Goal: Information Seeking & Learning: Learn about a topic

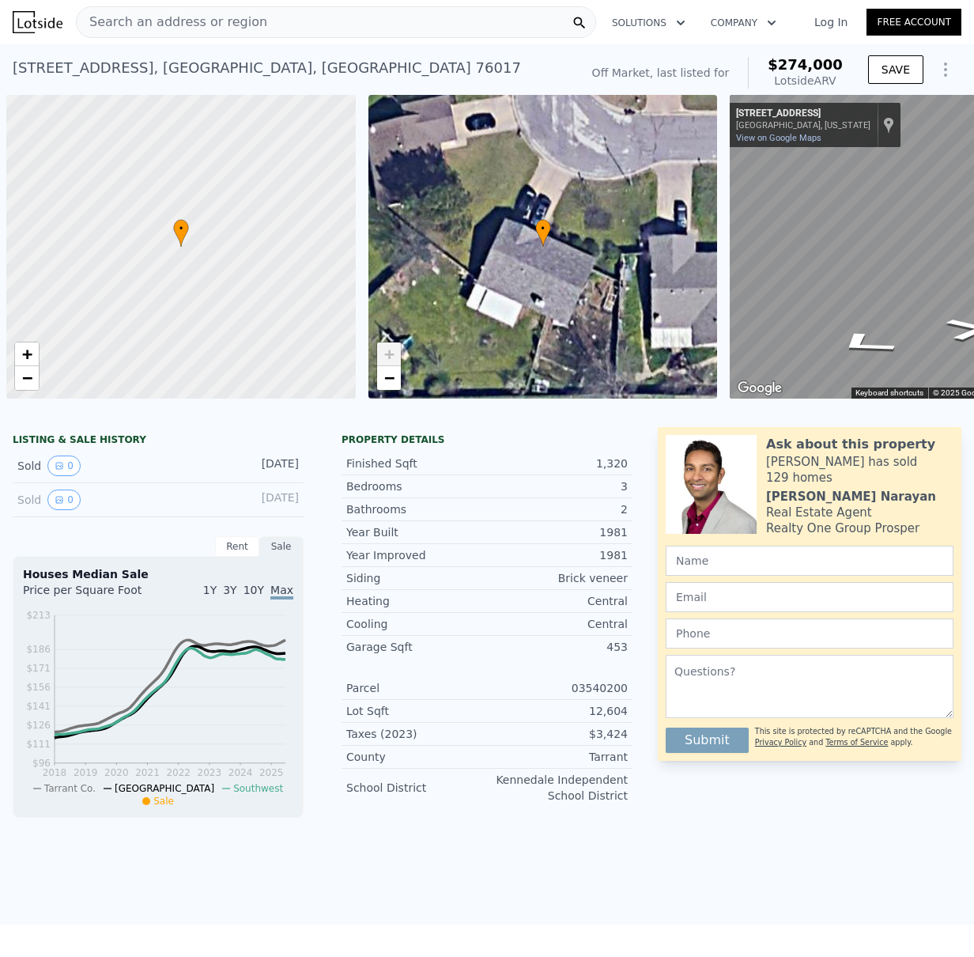
scroll to position [0, 6]
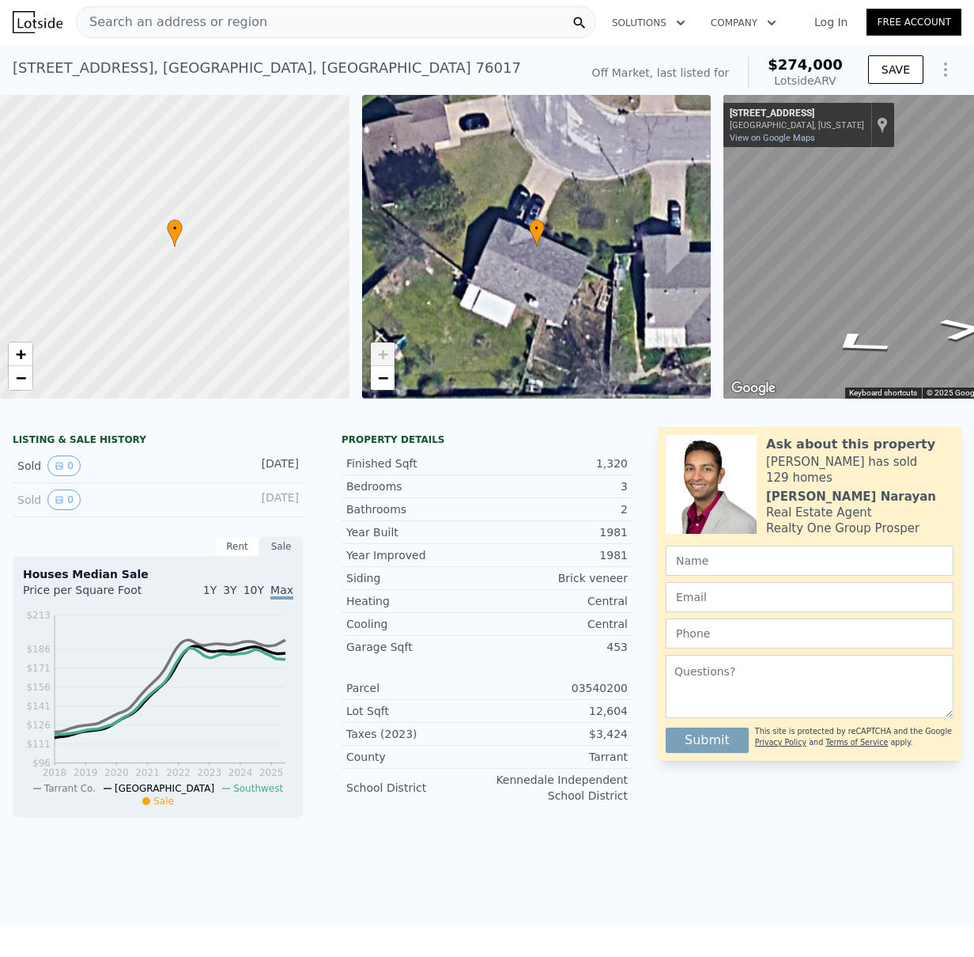
click at [184, 19] on span "Search an address or region" at bounding box center [172, 22] width 191 height 19
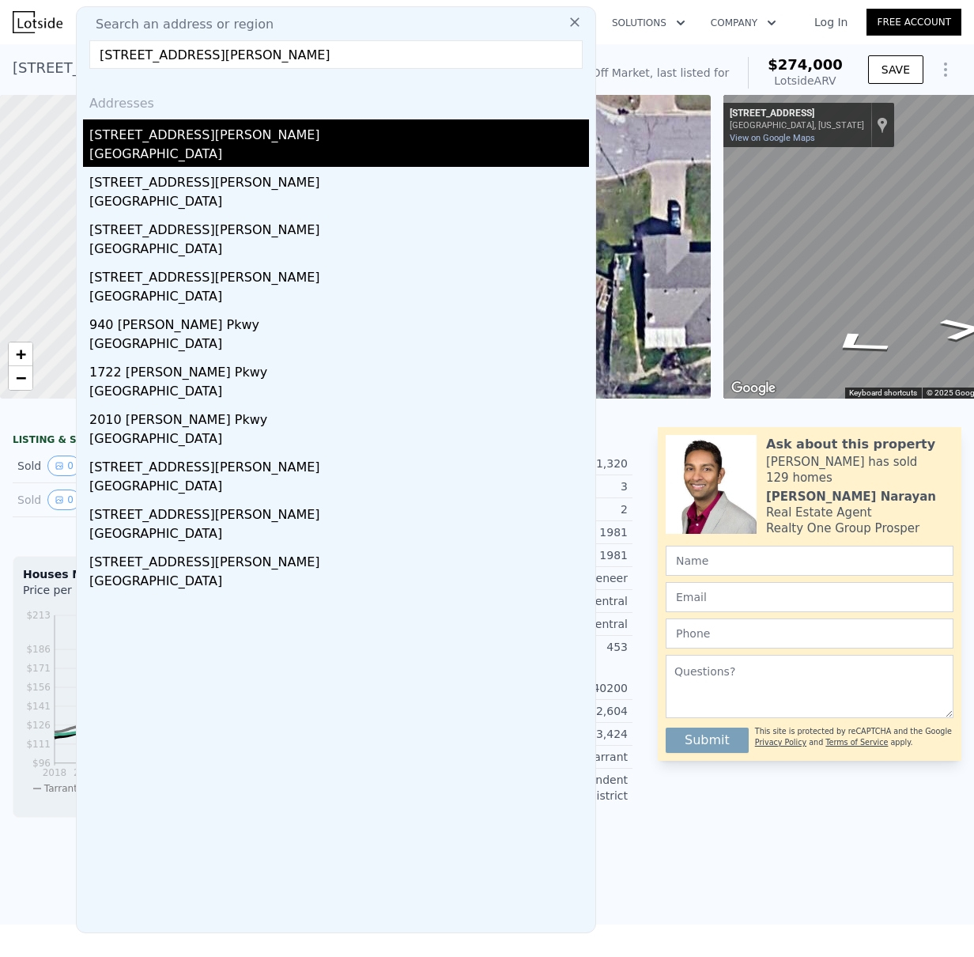
type input "[STREET_ADDRESS][PERSON_NAME]"
click at [146, 137] on div "[STREET_ADDRESS][PERSON_NAME]" at bounding box center [339, 131] width 500 height 25
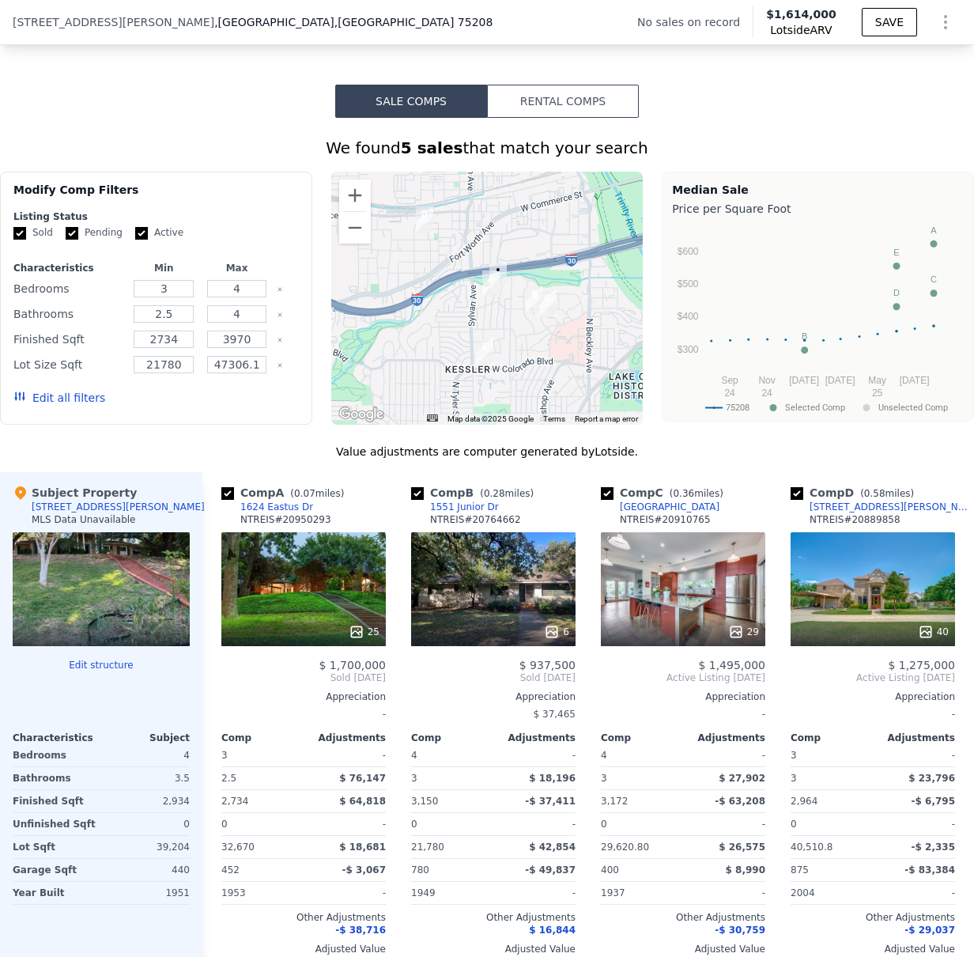
scroll to position [1303, 0]
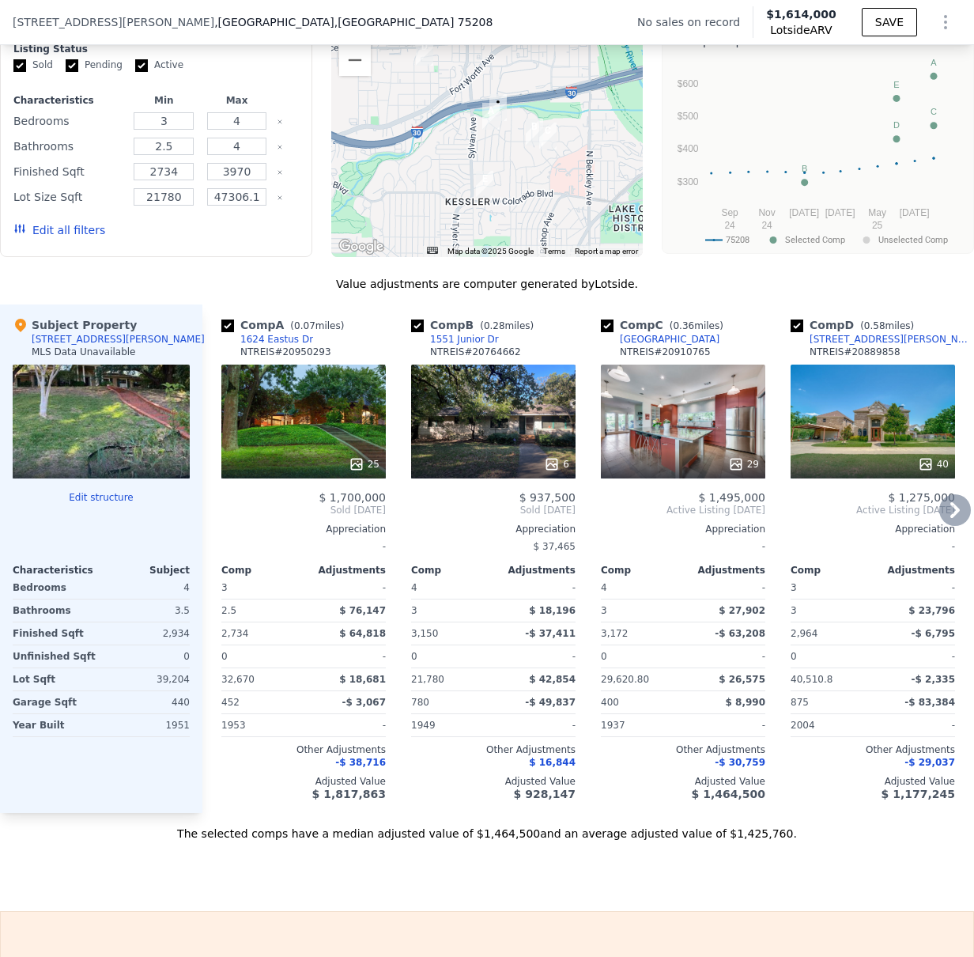
click at [319, 434] on div "25" at bounding box center [303, 422] width 165 height 114
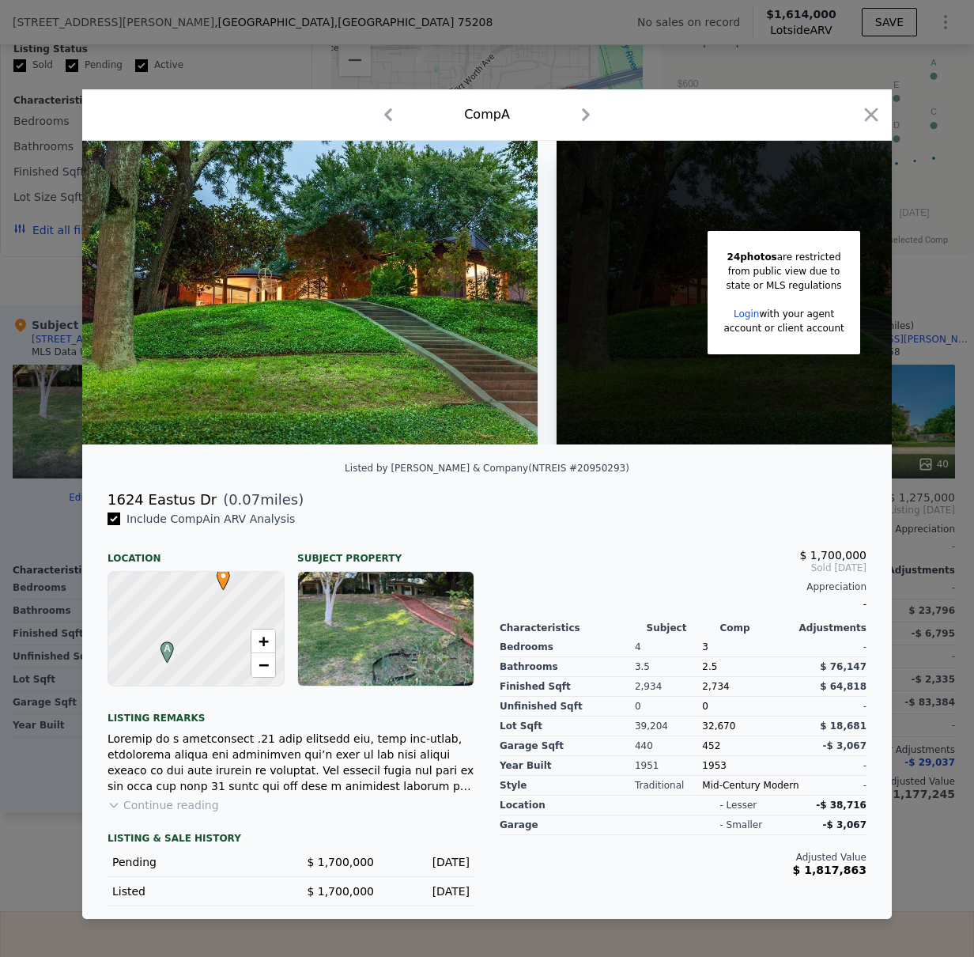
click at [62, 535] on div at bounding box center [487, 478] width 974 height 957
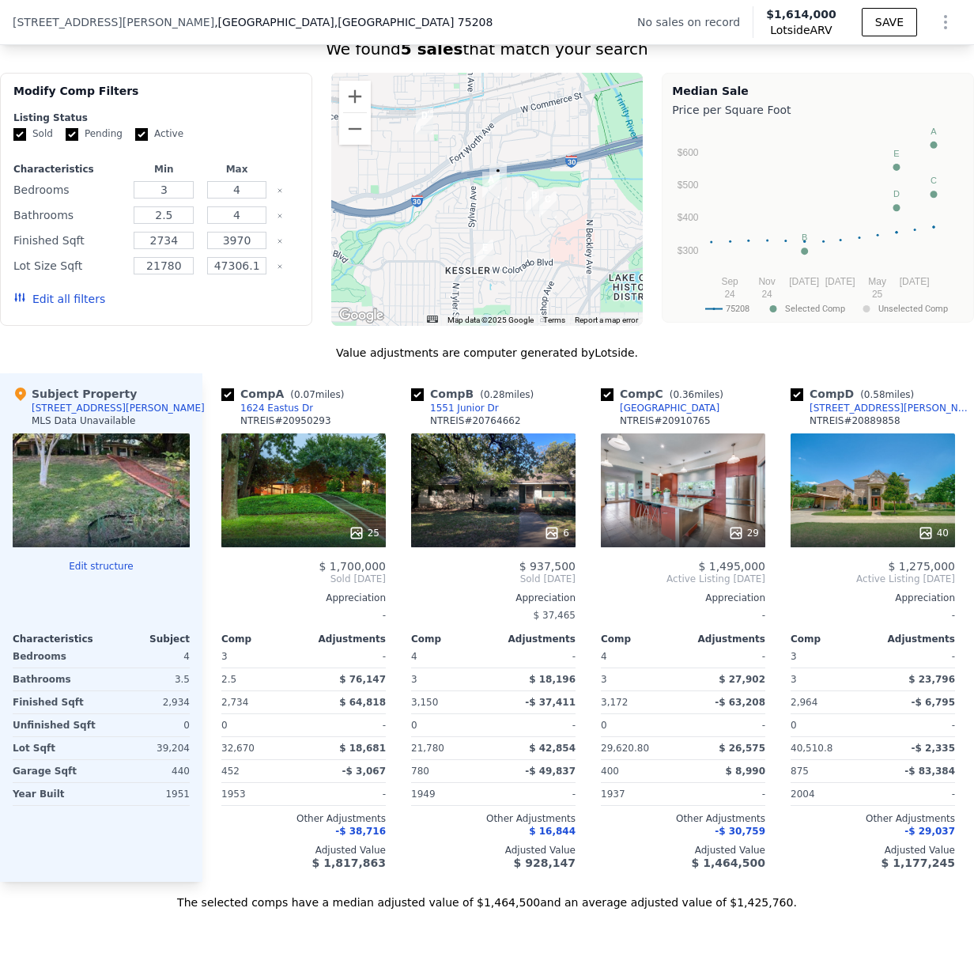
scroll to position [1202, 0]
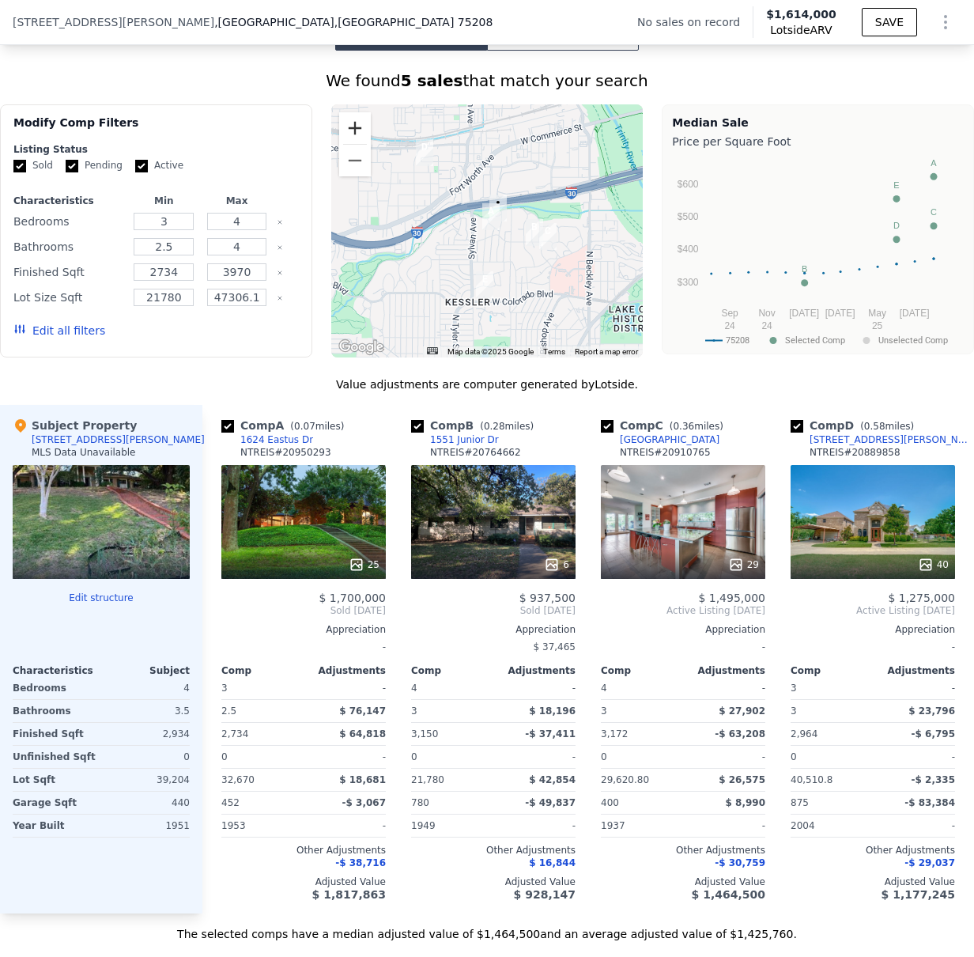
click at [348, 142] on button "Zoom in" at bounding box center [355, 128] width 32 height 32
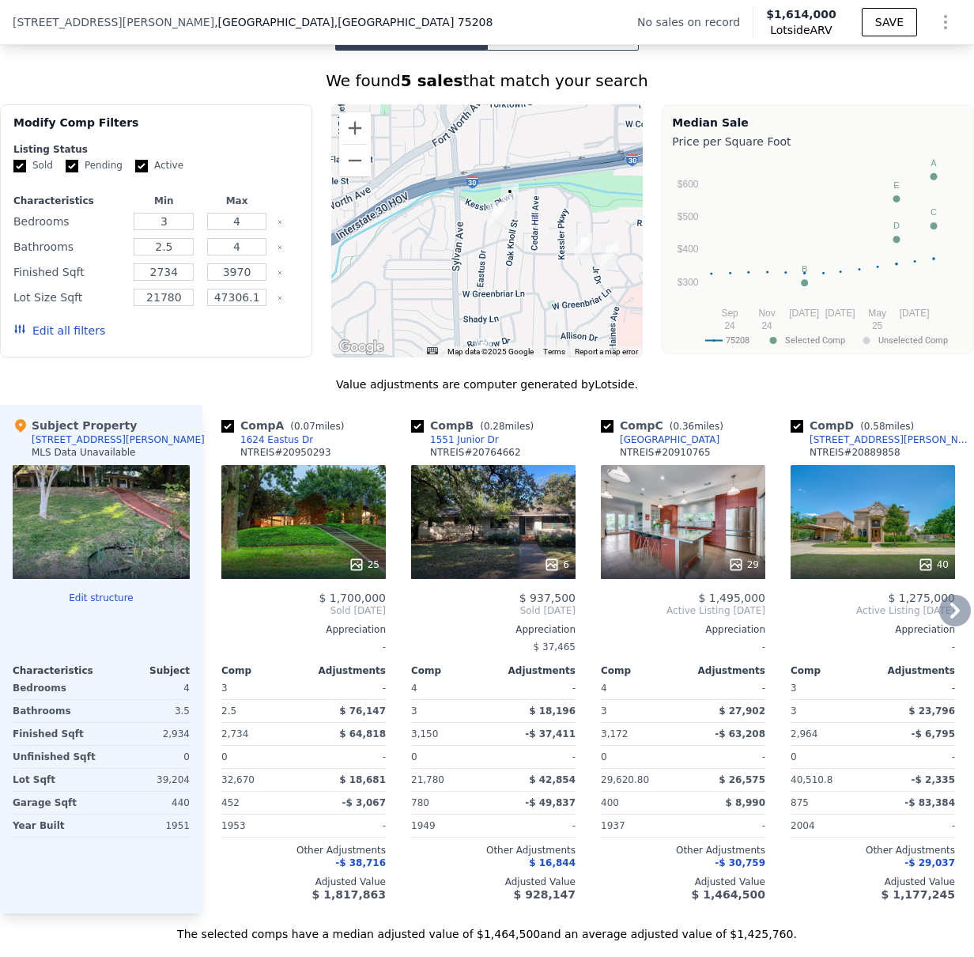
click at [292, 516] on div "25" at bounding box center [303, 522] width 165 height 114
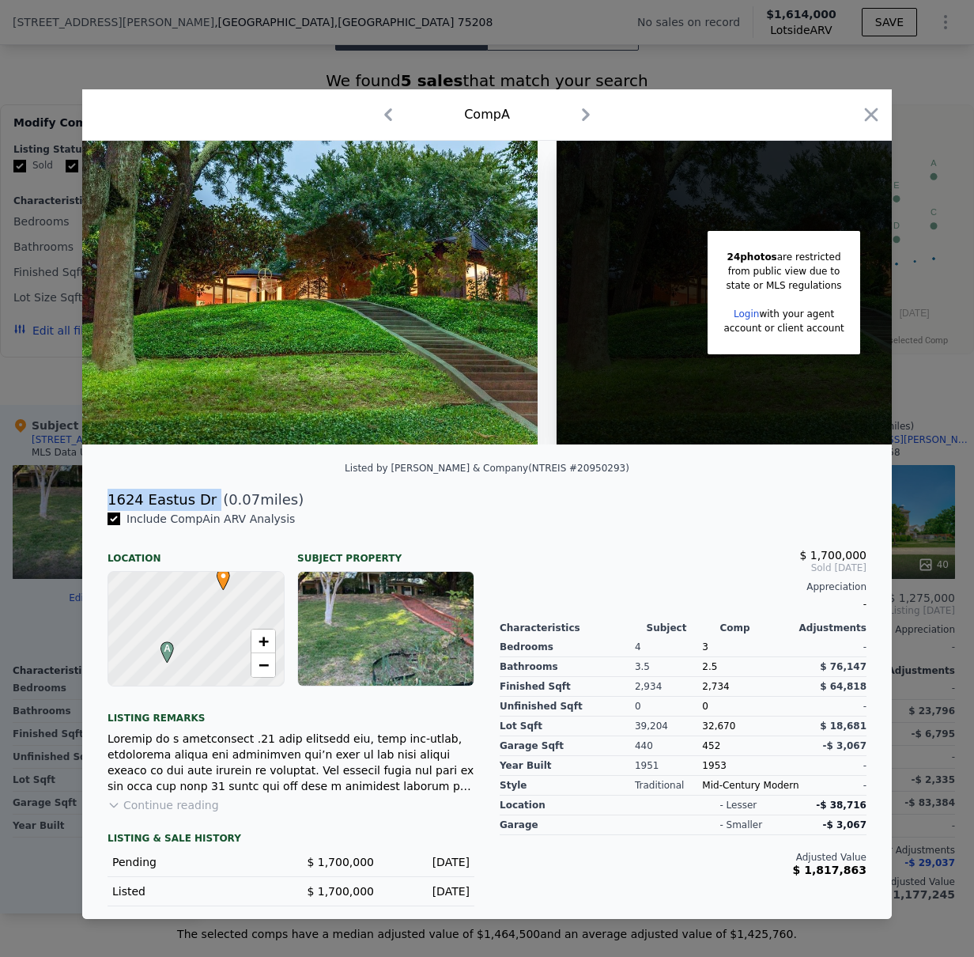
drag, startPoint x: 206, startPoint y: 505, endPoint x: 108, endPoint y: 501, distance: 98.2
click at [108, 501] on div "[STREET_ADDRESS] ( 0.07 miles)" at bounding box center [487, 500] width 785 height 22
copy div "1624 Eastus Dr"
click at [865, 108] on icon "button" at bounding box center [871, 115] width 22 height 22
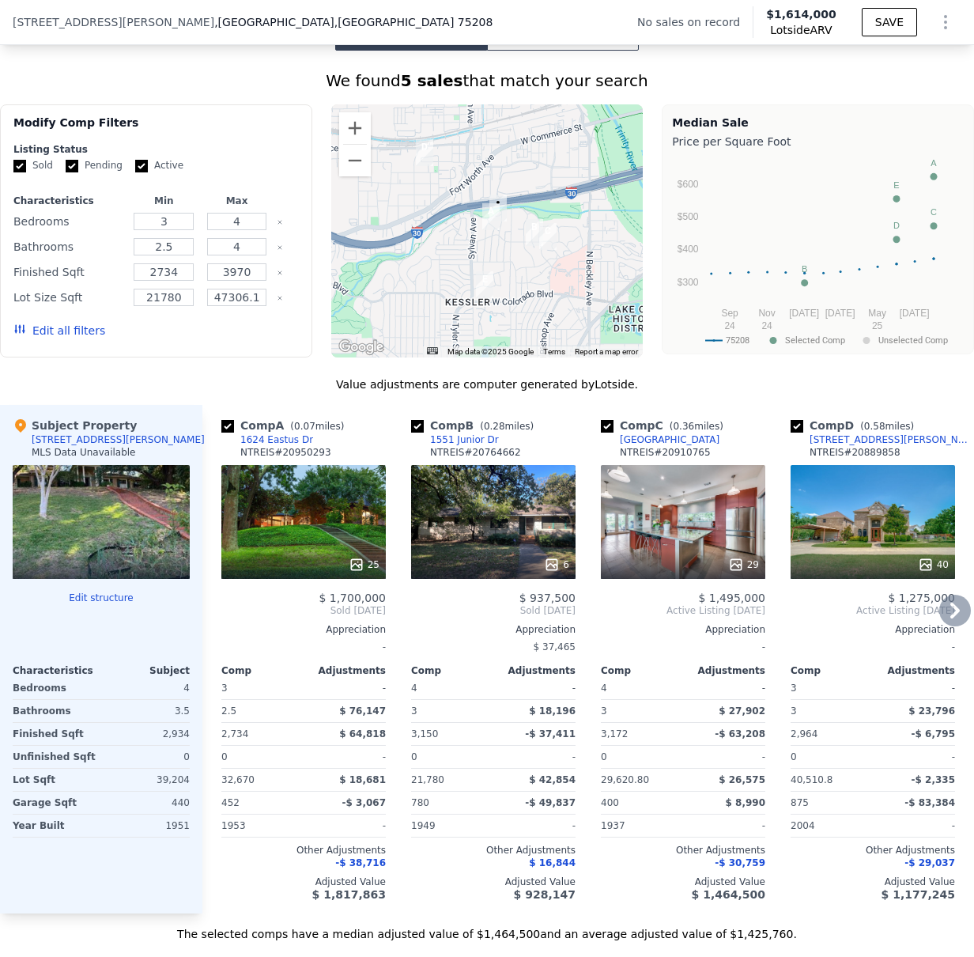
click at [298, 530] on div "25" at bounding box center [303, 522] width 165 height 114
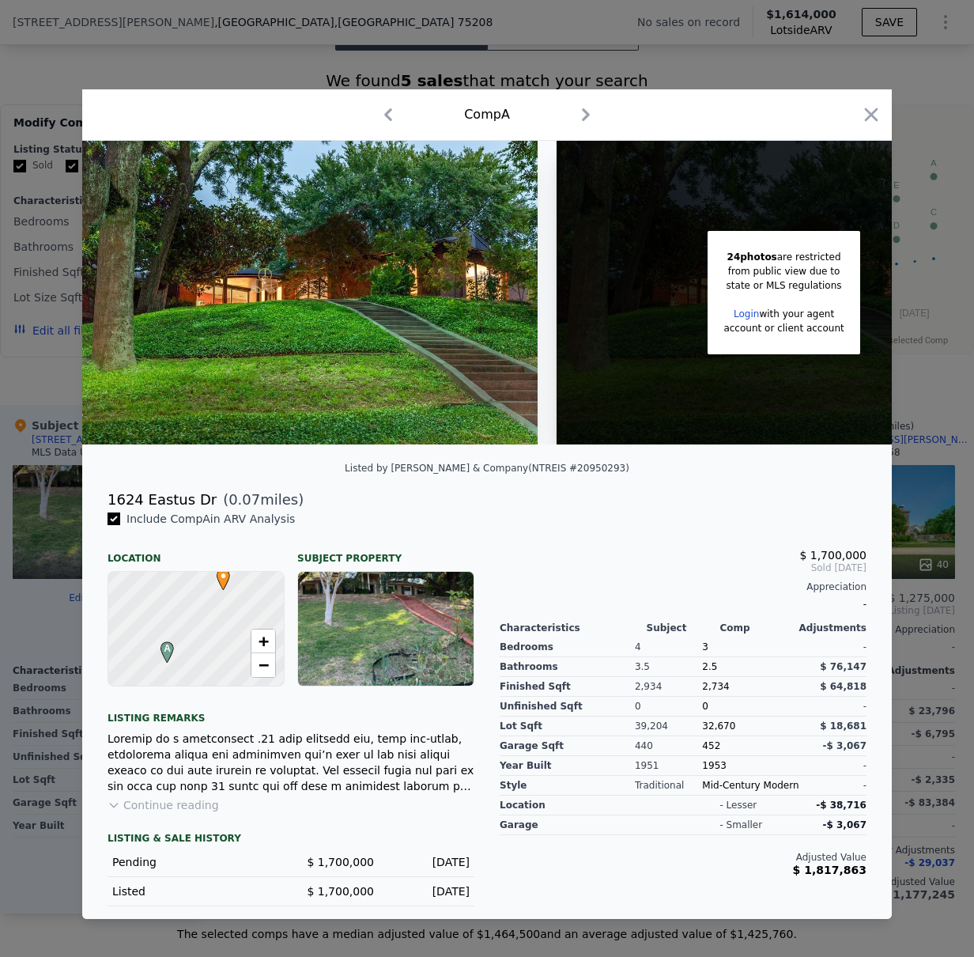
click at [47, 370] on div at bounding box center [487, 478] width 974 height 957
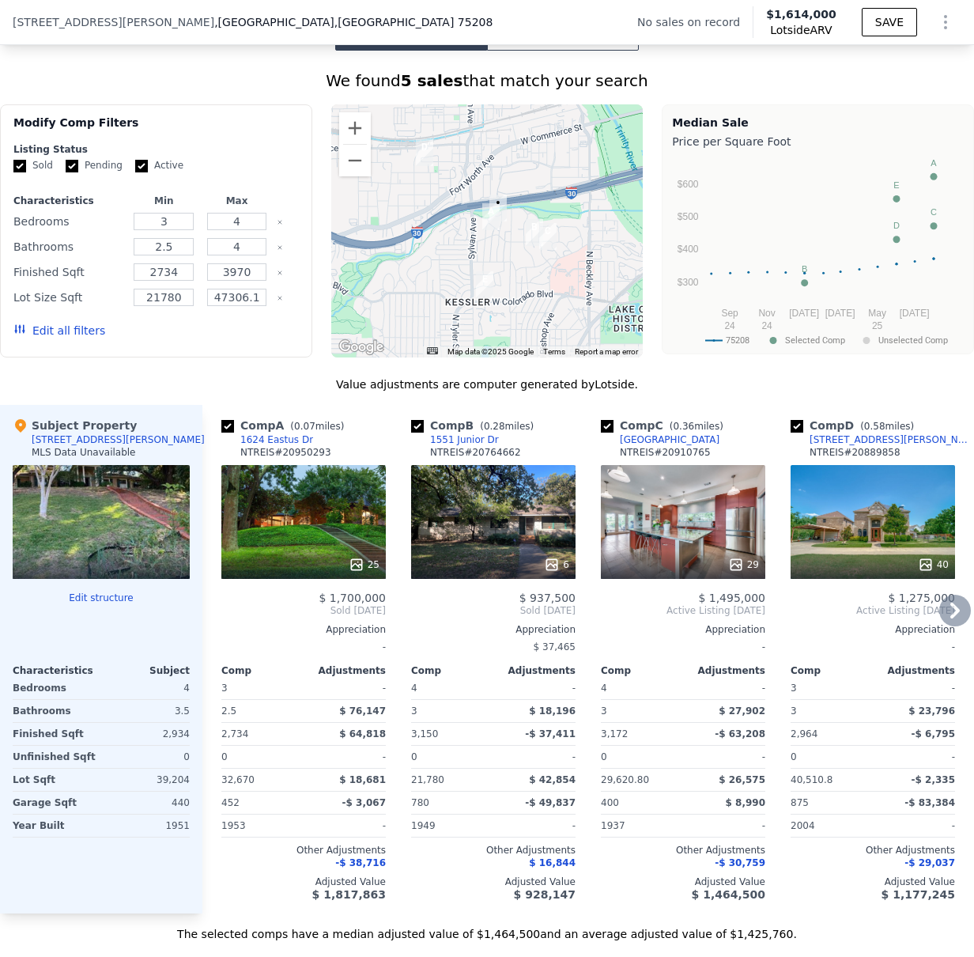
scroll to position [0, 1]
click at [683, 535] on div "29" at bounding box center [682, 522] width 165 height 114
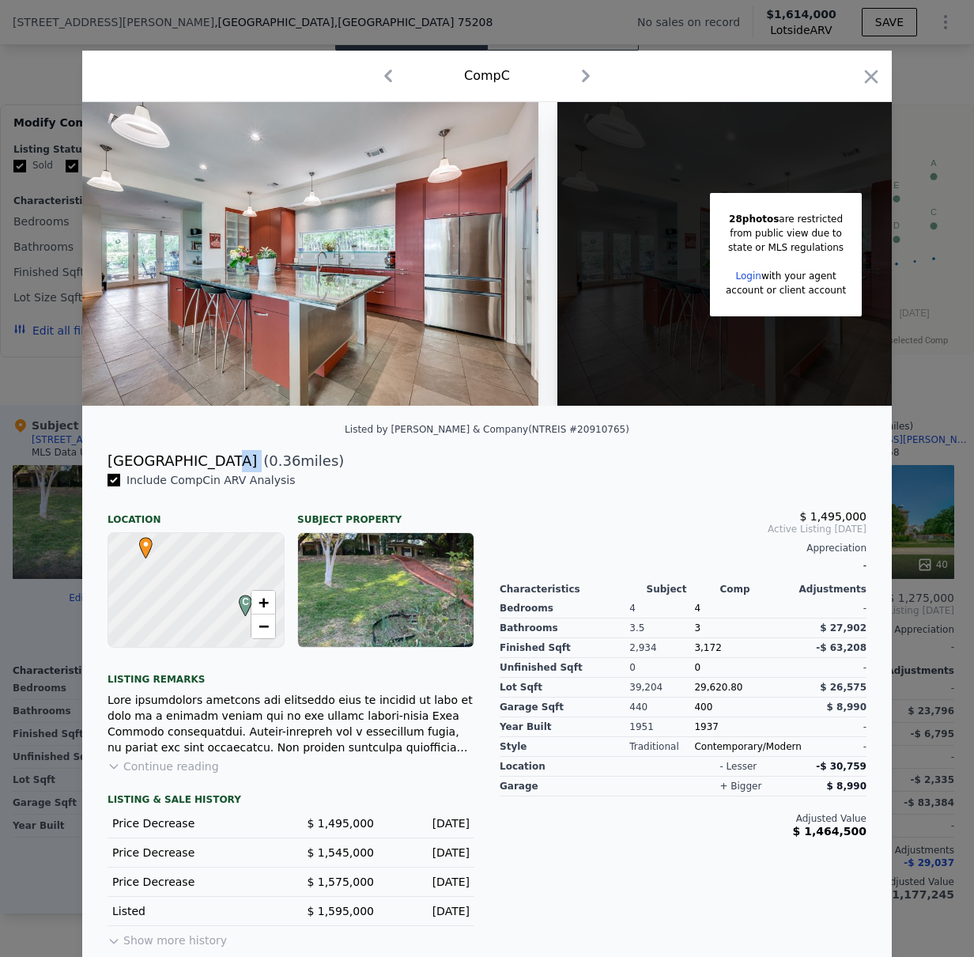
drag, startPoint x: 239, startPoint y: 475, endPoint x: 217, endPoint y: 475, distance: 22.1
click at [217, 472] on div "[STREET_ADDRESS] ( 0.36 miles)" at bounding box center [487, 461] width 785 height 22
click at [593, 321] on div "28 photos are restricted from public view due to state or MLS regulations Login…" at bounding box center [786, 254] width 456 height 304
click at [865, 79] on icon "button" at bounding box center [871, 76] width 13 height 13
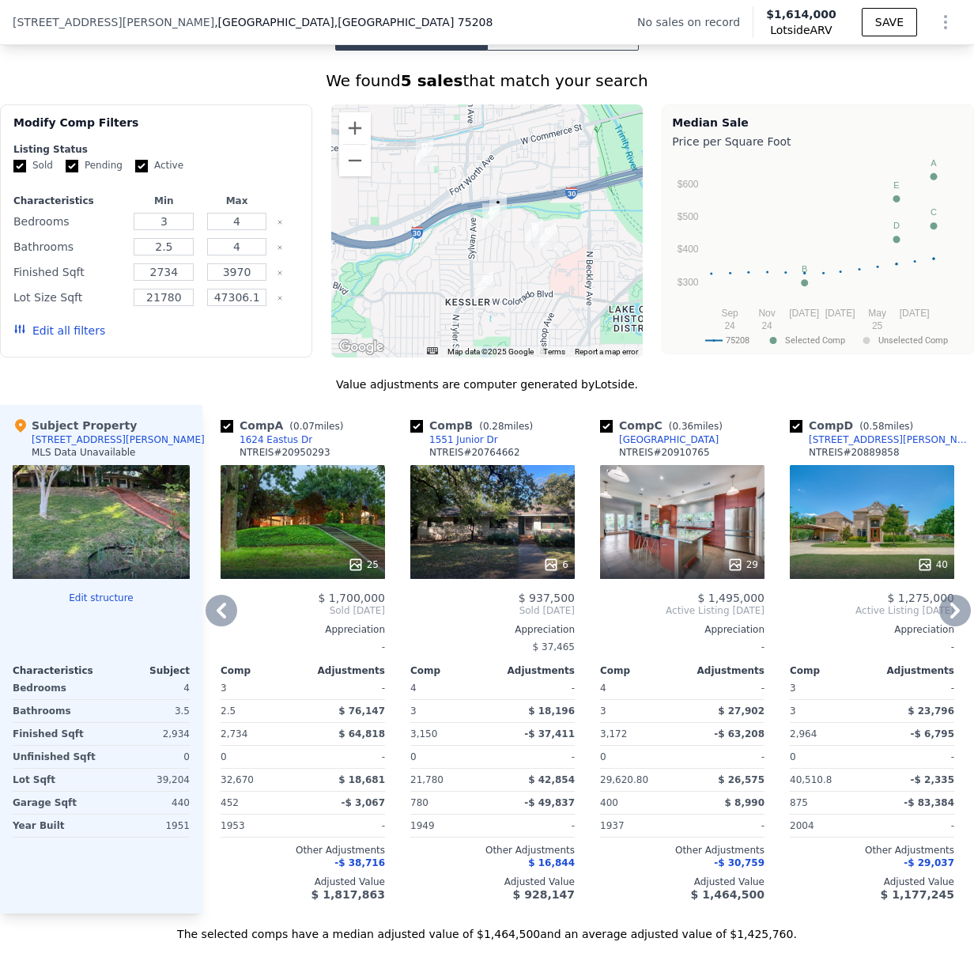
click at [271, 562] on div at bounding box center [303, 564] width 165 height 28
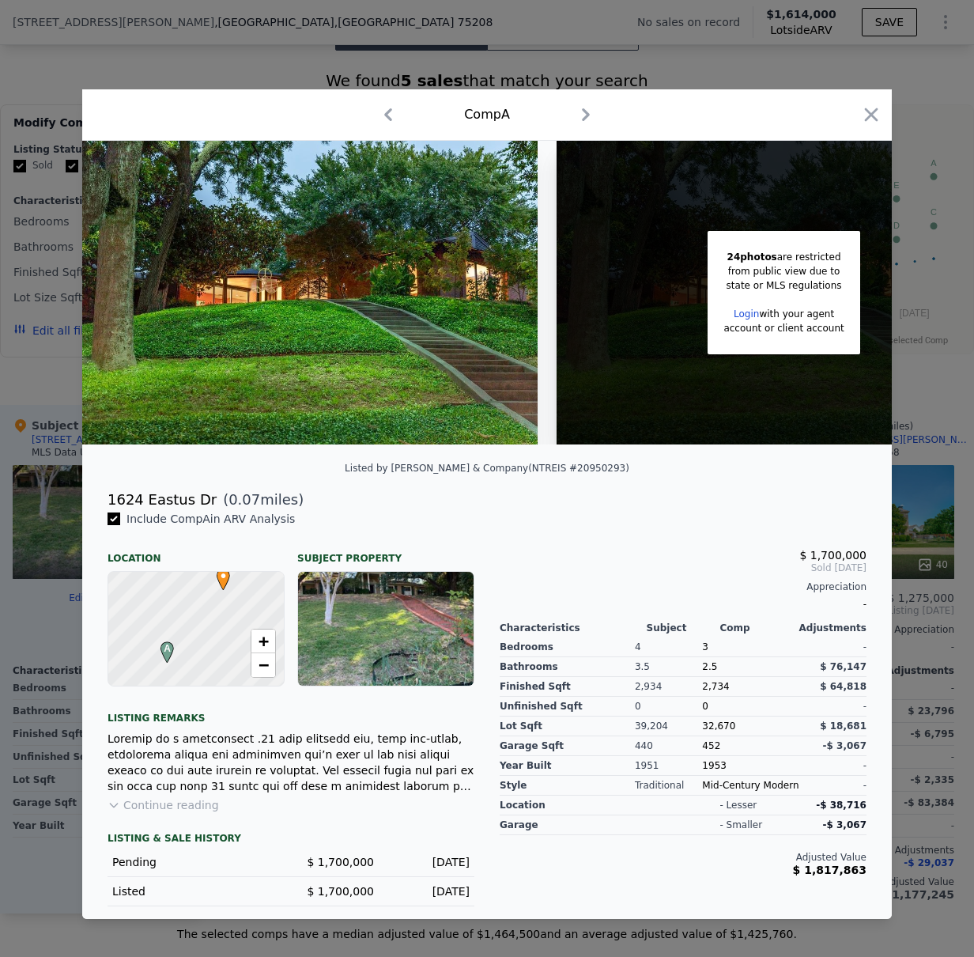
click at [168, 813] on button "Continue reading" at bounding box center [164, 805] width 112 height 16
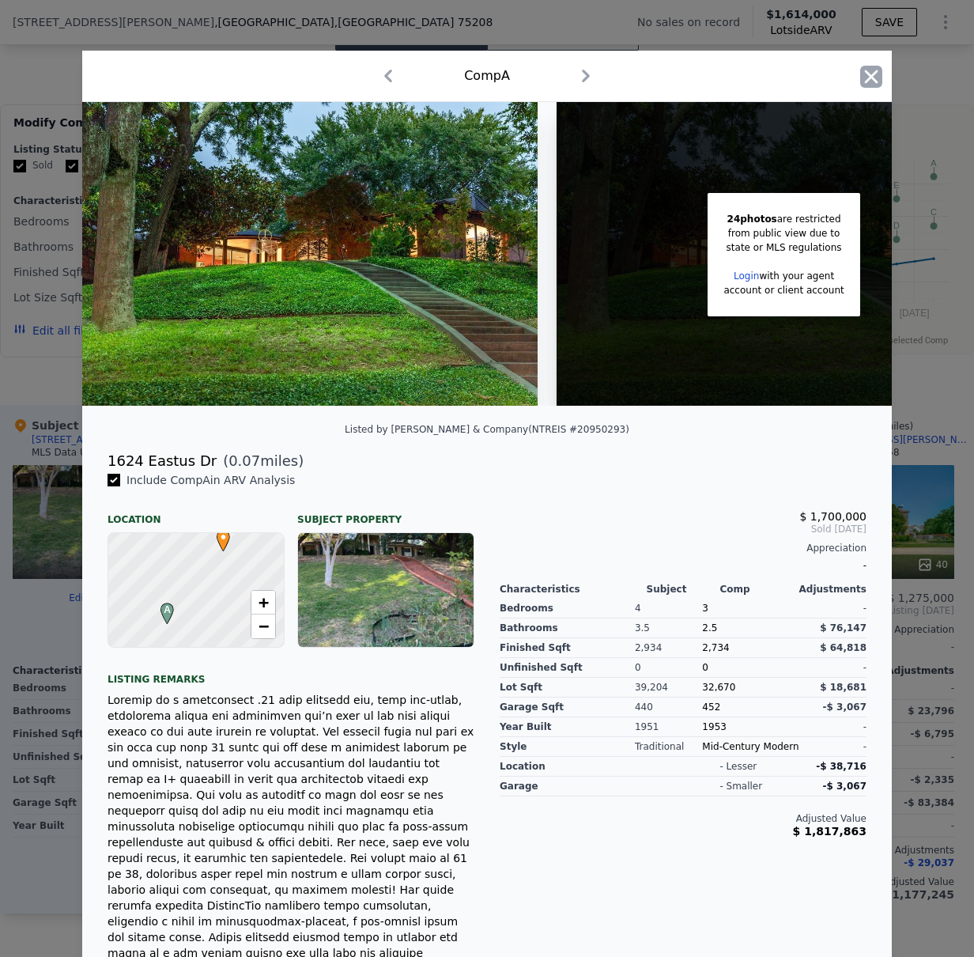
click at [865, 75] on icon "button" at bounding box center [871, 76] width 13 height 13
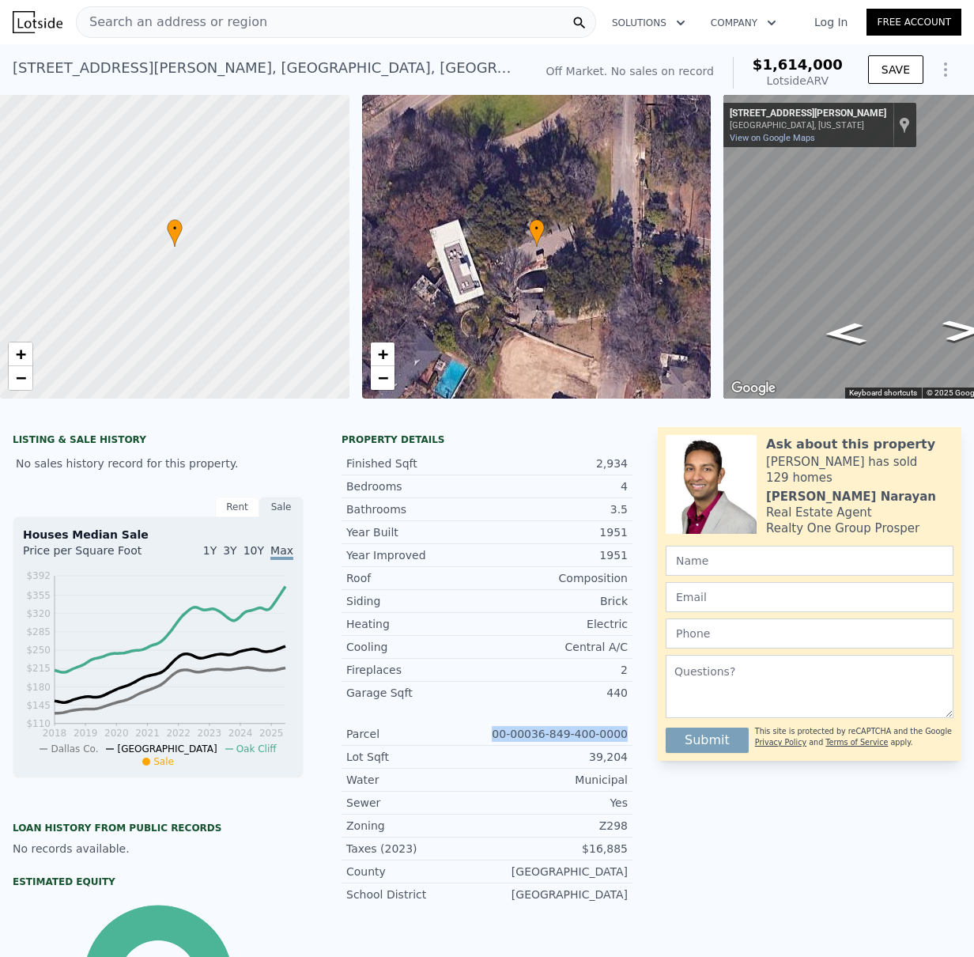
drag, startPoint x: 482, startPoint y: 744, endPoint x: 630, endPoint y: 742, distance: 148.7
click at [630, 742] on div "Property details Finished Sqft 2,934 Bedrooms 4 Bathrooms 3.5 Year Built 1951 Y…" at bounding box center [487, 675] width 316 height 485
copy div "00-00036-849-400-0000"
click at [550, 742] on div "00-00036-849-400-0000" at bounding box center [557, 734] width 141 height 16
drag, startPoint x: 482, startPoint y: 746, endPoint x: 634, endPoint y: 747, distance: 151.9
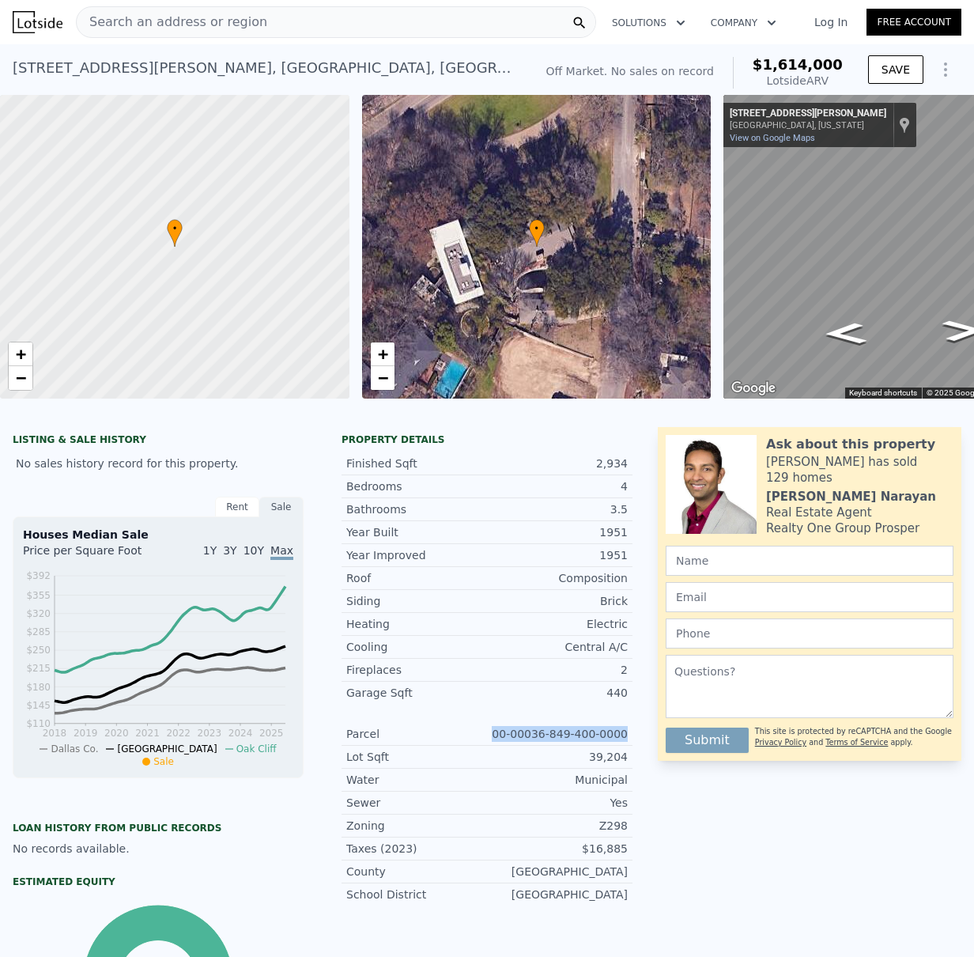
click at [634, 747] on div "Property details Finished Sqft 2,934 Bedrooms 4 Bathrooms 3.5 Year Built 1951 Y…" at bounding box center [487, 675] width 316 height 485
copy div "00-00036-849-400-0000"
